Goal: Information Seeking & Learning: Learn about a topic

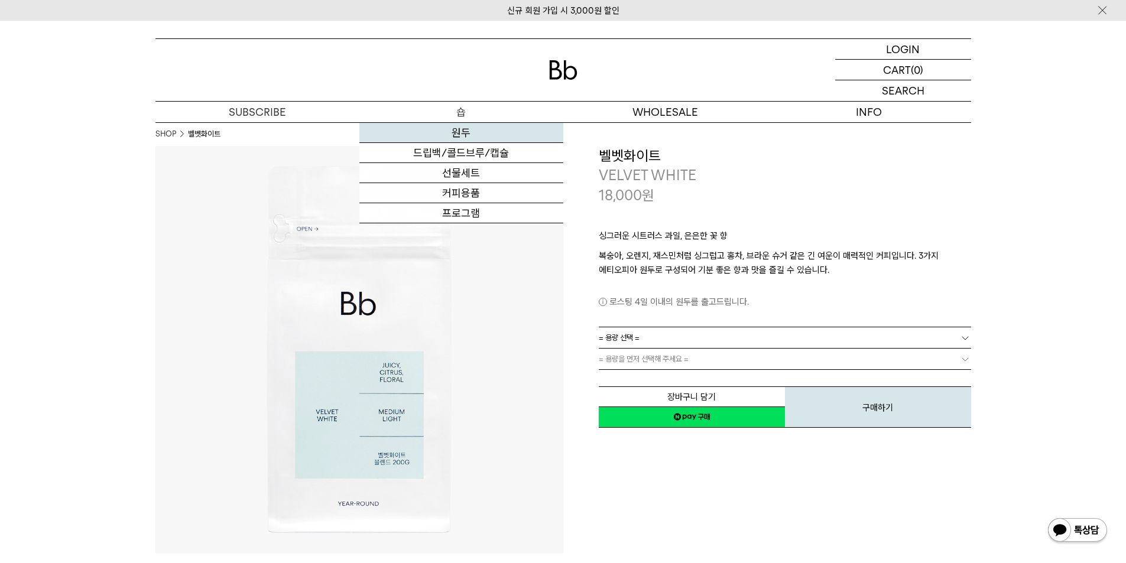
click at [467, 130] on link "원두" at bounding box center [461, 133] width 204 height 20
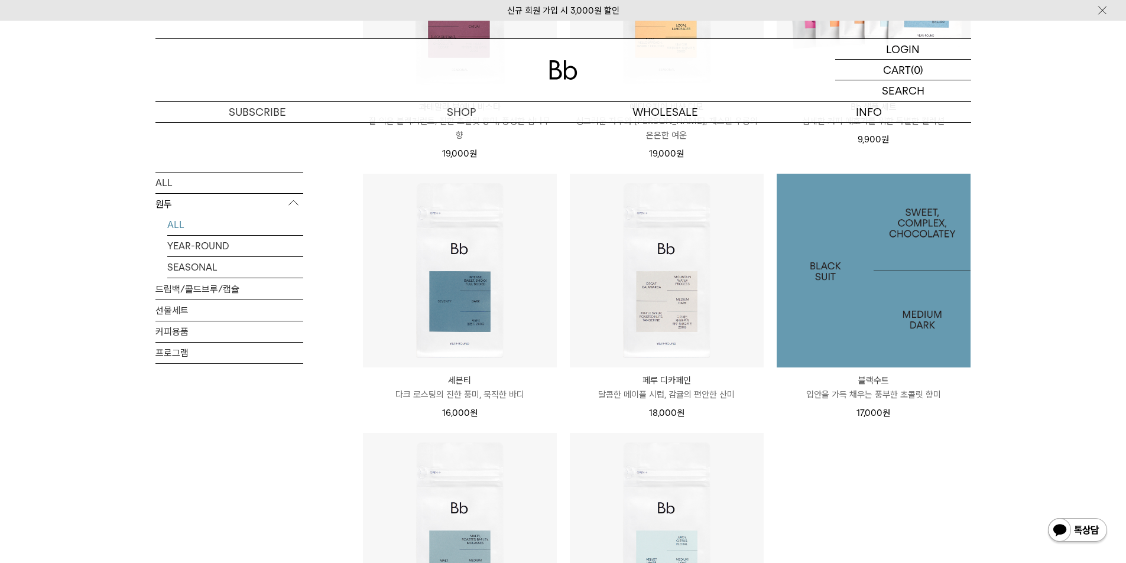
scroll to position [946, 0]
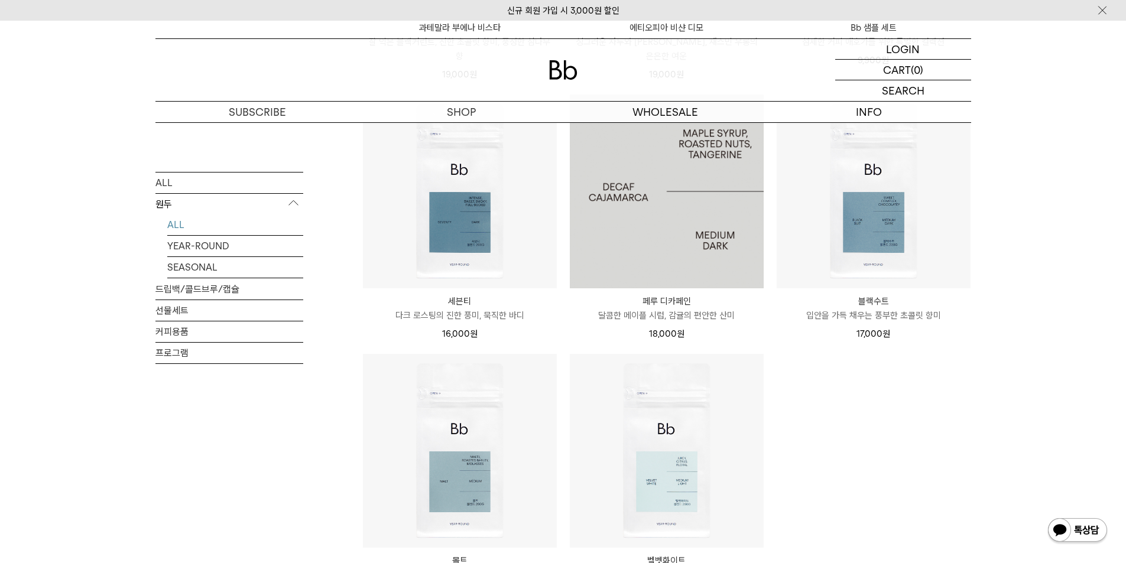
click at [646, 238] on img at bounding box center [667, 192] width 194 height 194
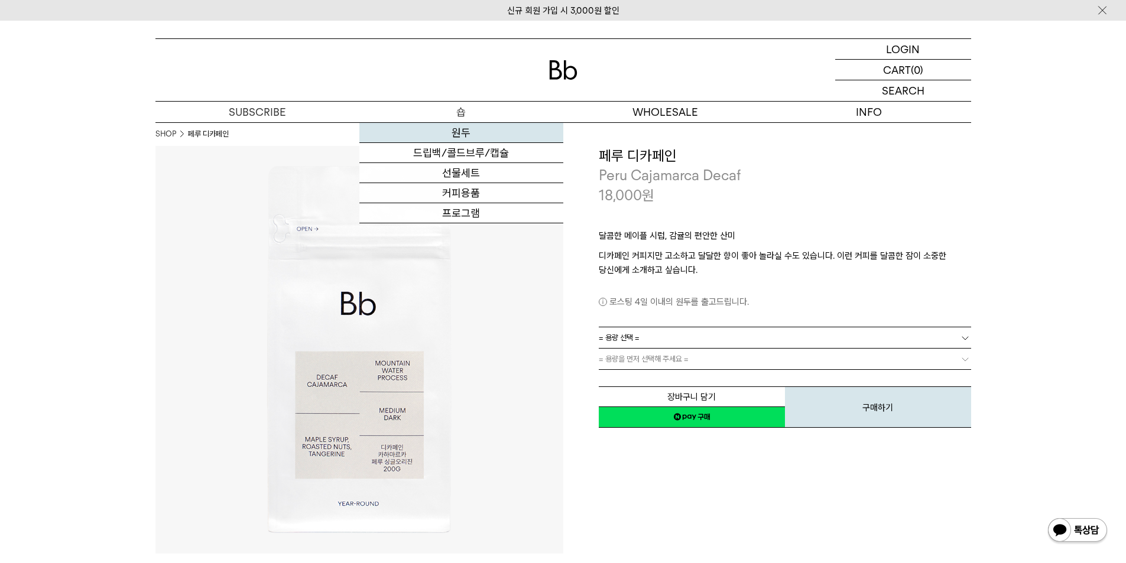
click at [461, 128] on link "원두" at bounding box center [461, 133] width 204 height 20
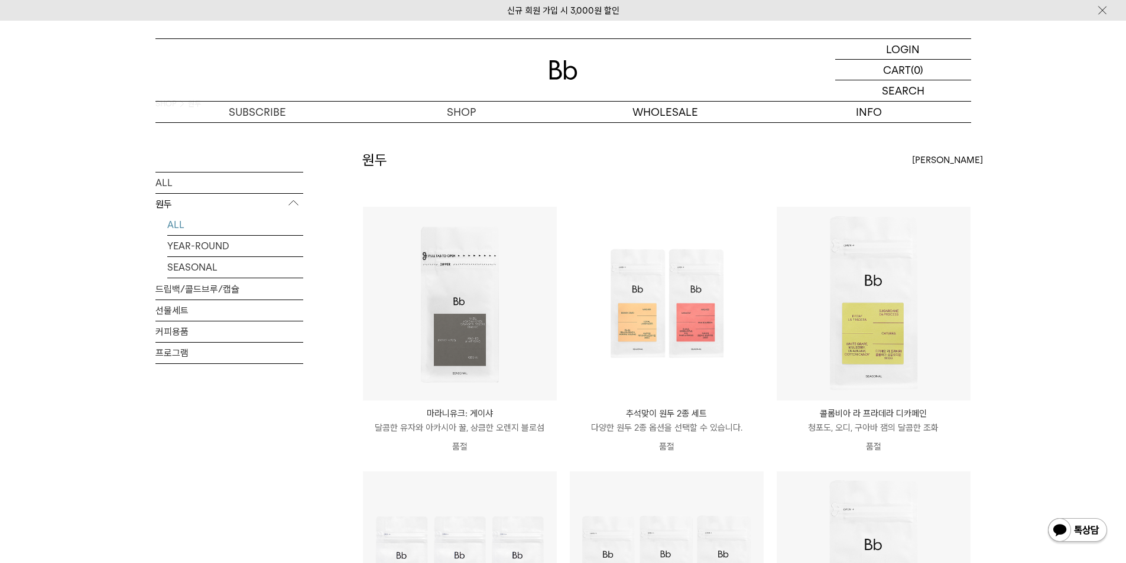
scroll to position [59, 0]
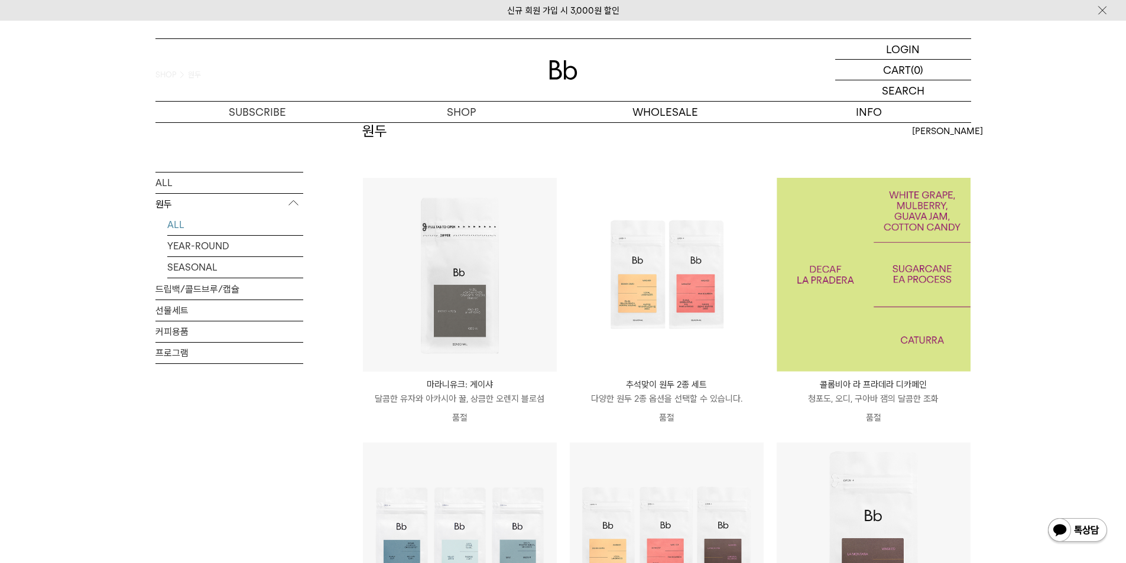
click at [905, 320] on img at bounding box center [874, 275] width 194 height 194
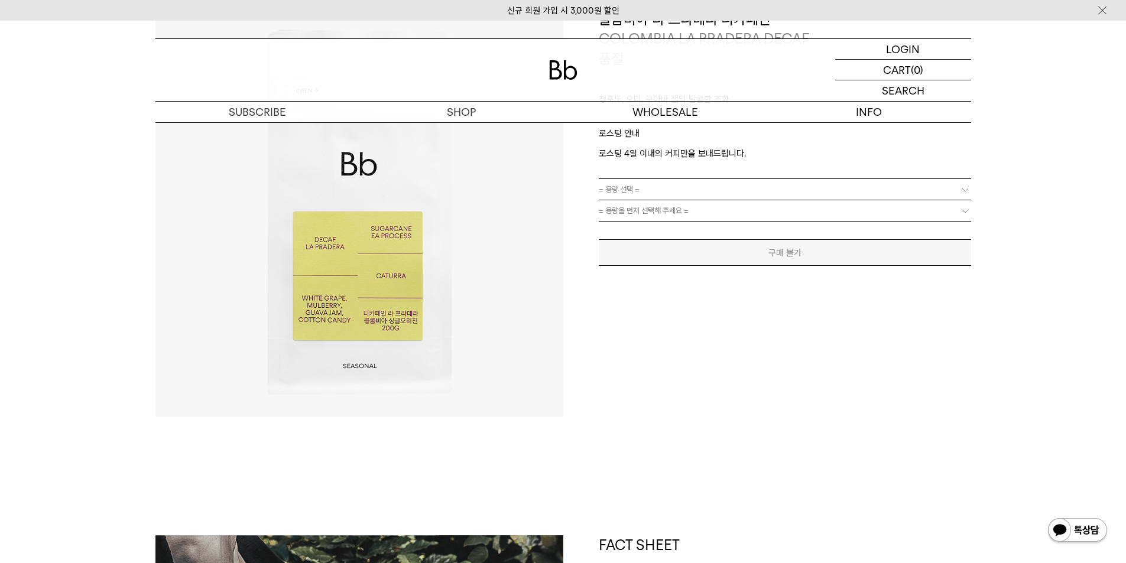
scroll to position [296, 0]
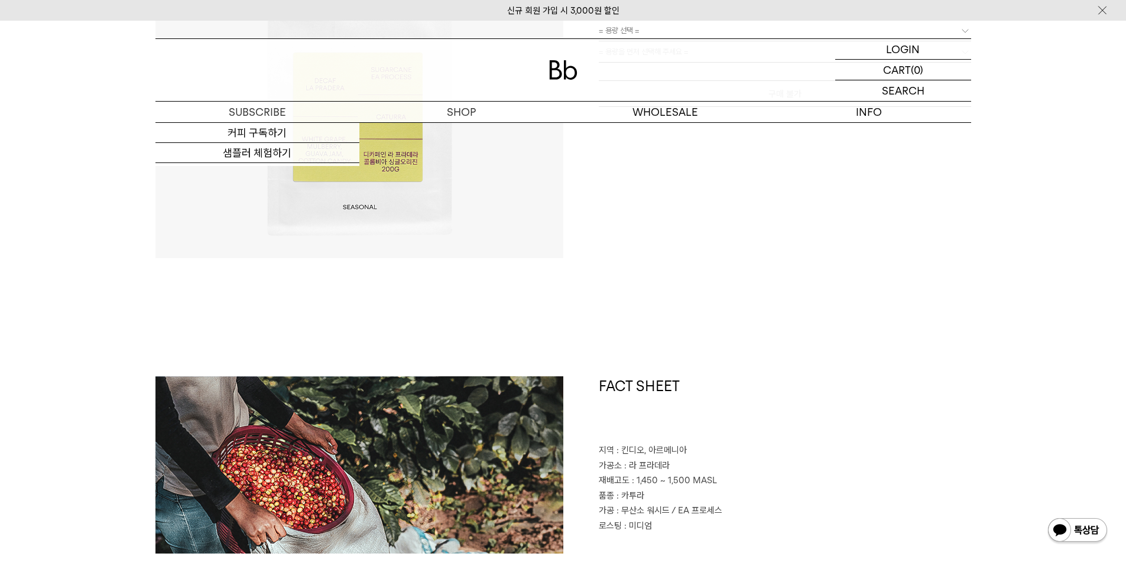
click at [553, 77] on img at bounding box center [563, 70] width 28 height 20
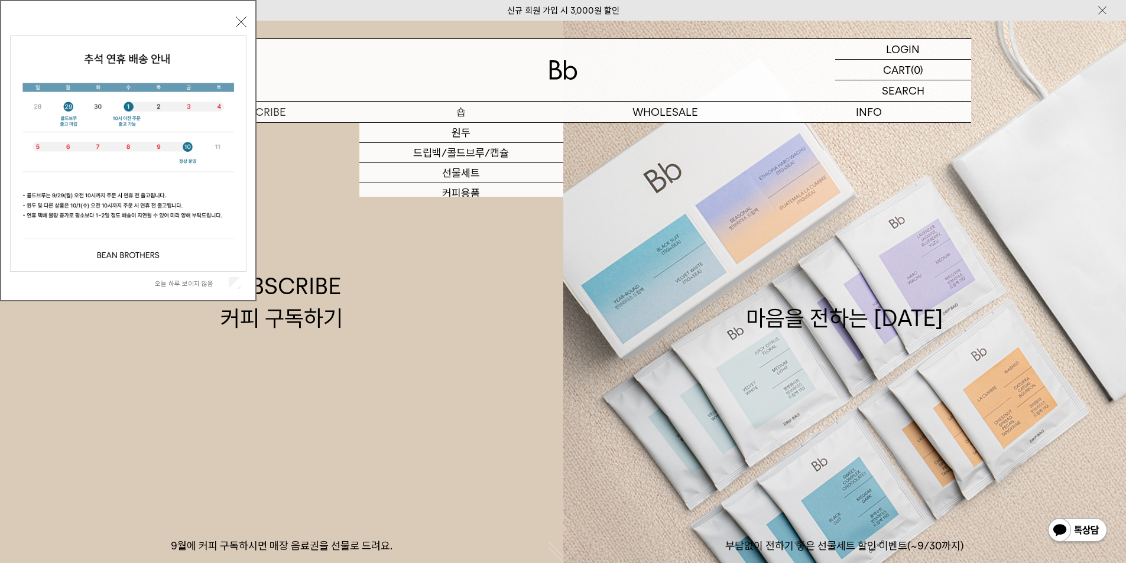
click at [468, 117] on p "숍" at bounding box center [461, 112] width 204 height 21
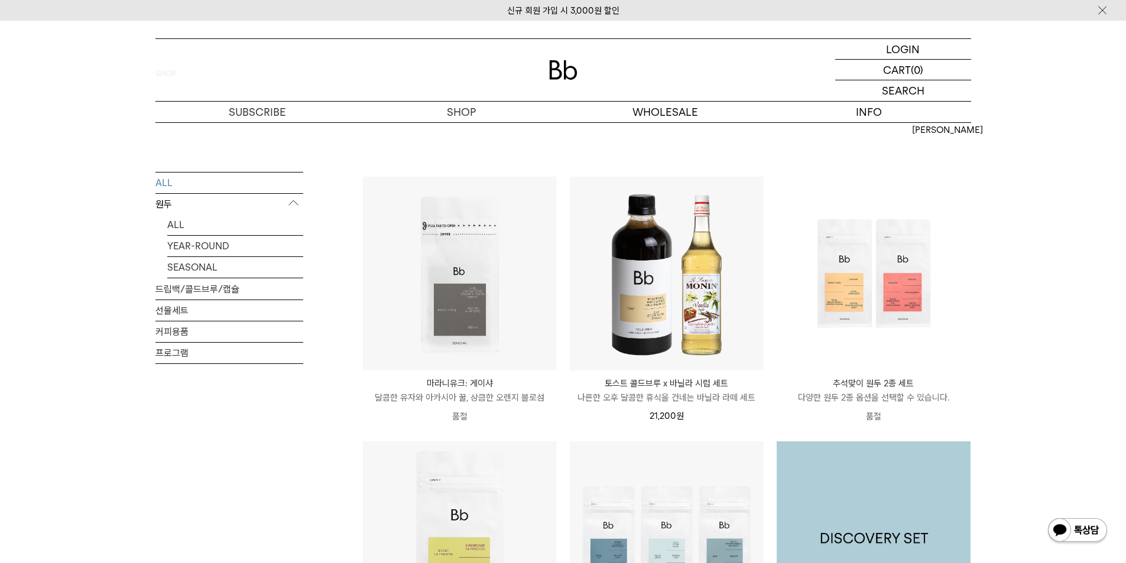
scroll to position [59, 0]
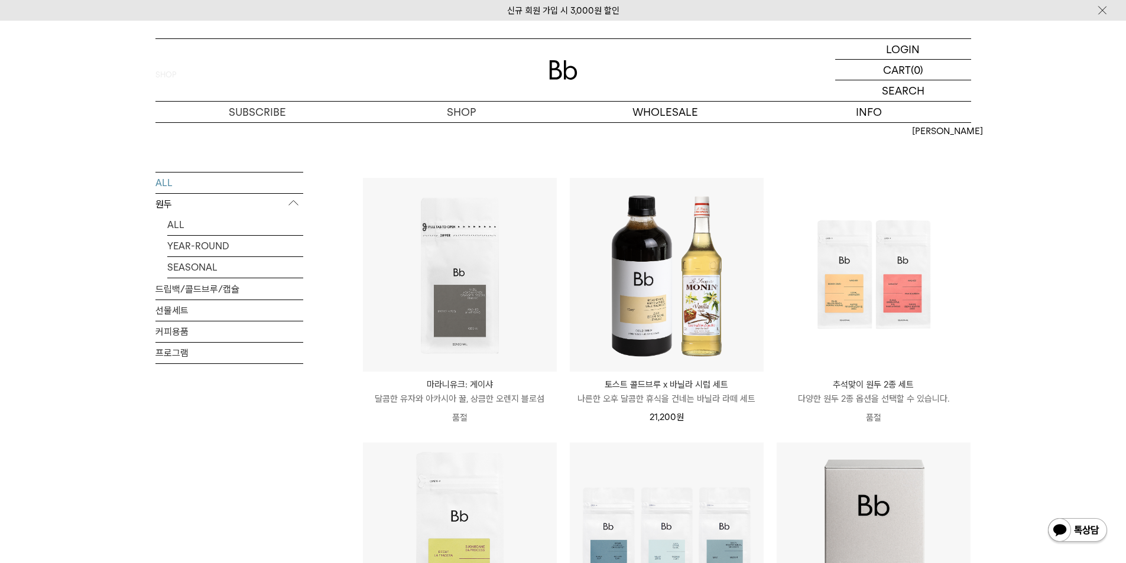
drag, startPoint x: 256, startPoint y: 469, endPoint x: 343, endPoint y: 147, distance: 333.1
click at [269, 452] on div "ALL 원두 ALL YEAR-ROUND SEASONAL 드립백/콜드브루/캡슐 선물세트 커피용품 프로그램" at bounding box center [229, 320] width 148 height 299
